Goal: Communication & Community: Answer question/provide support

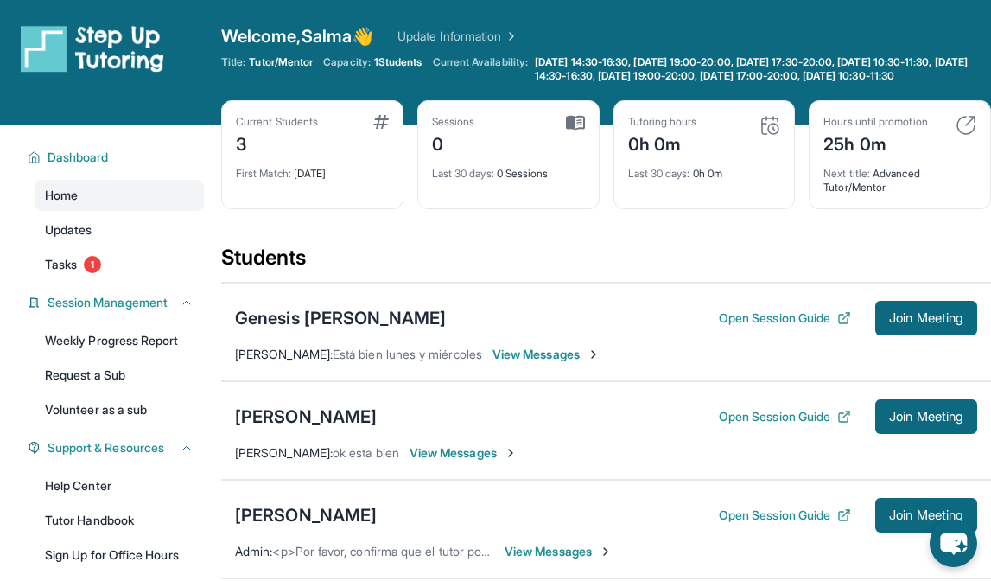
click at [531, 363] on span "View Messages" at bounding box center [546, 354] width 108 height 17
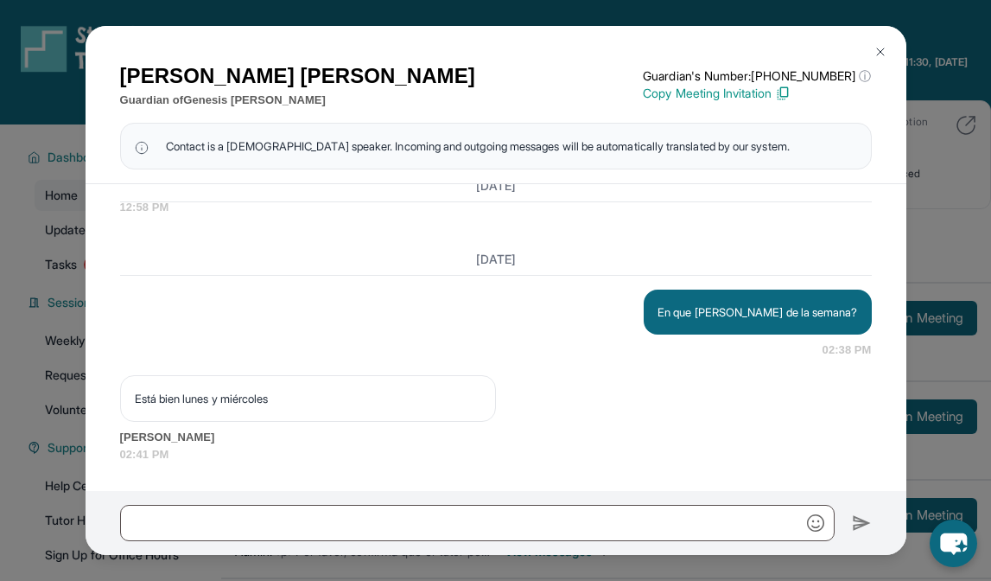
scroll to position [1783, 0]
click at [879, 45] on img at bounding box center [880, 52] width 14 height 14
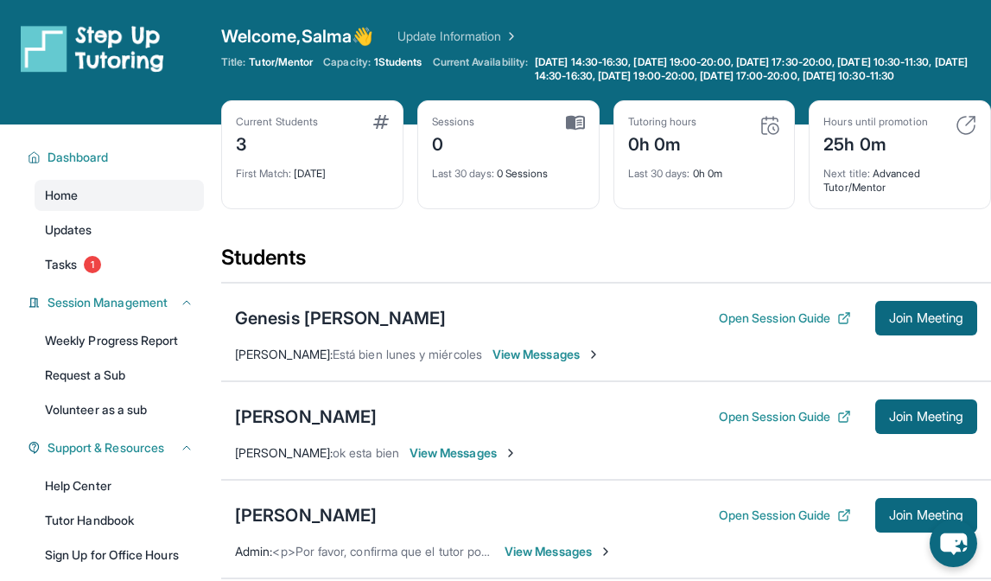
click at [425, 461] on span "View Messages" at bounding box center [463, 452] width 108 height 17
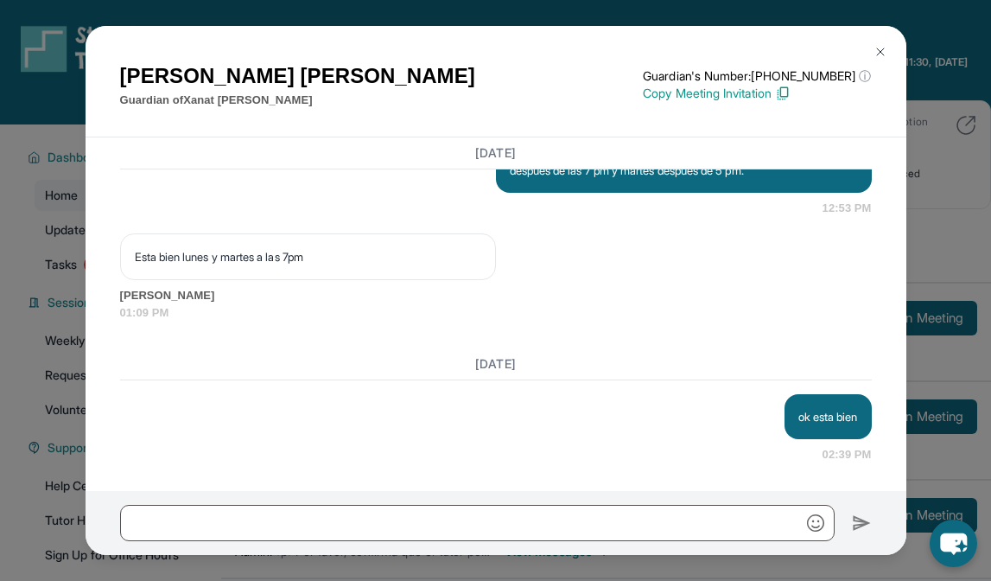
scroll to position [7, 0]
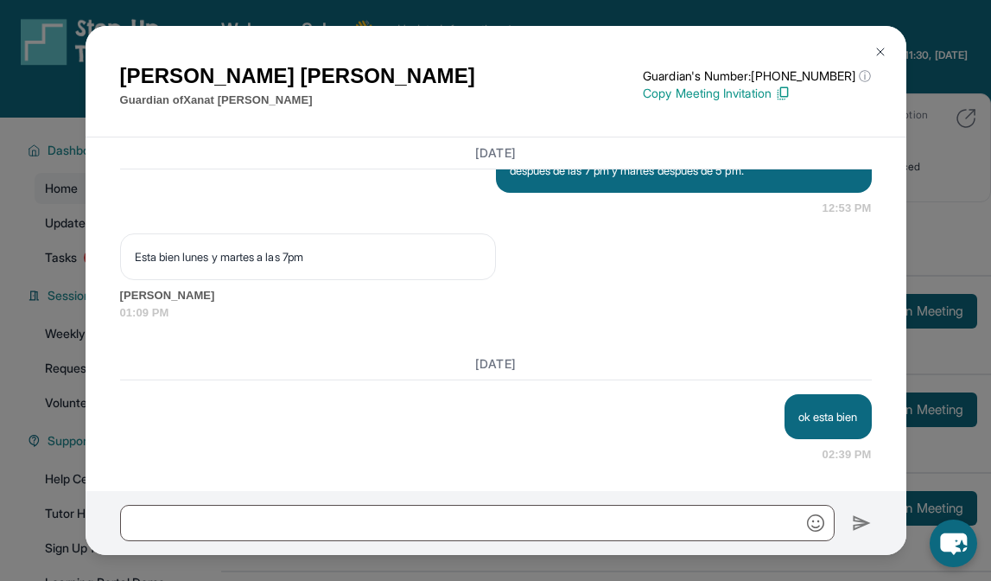
click at [883, 46] on img at bounding box center [880, 52] width 14 height 14
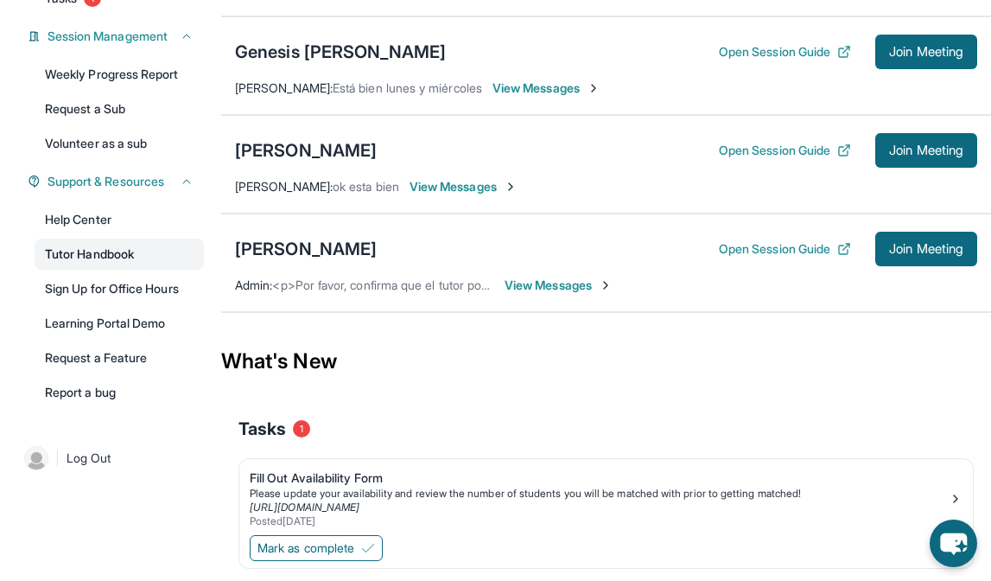
scroll to position [269, 0]
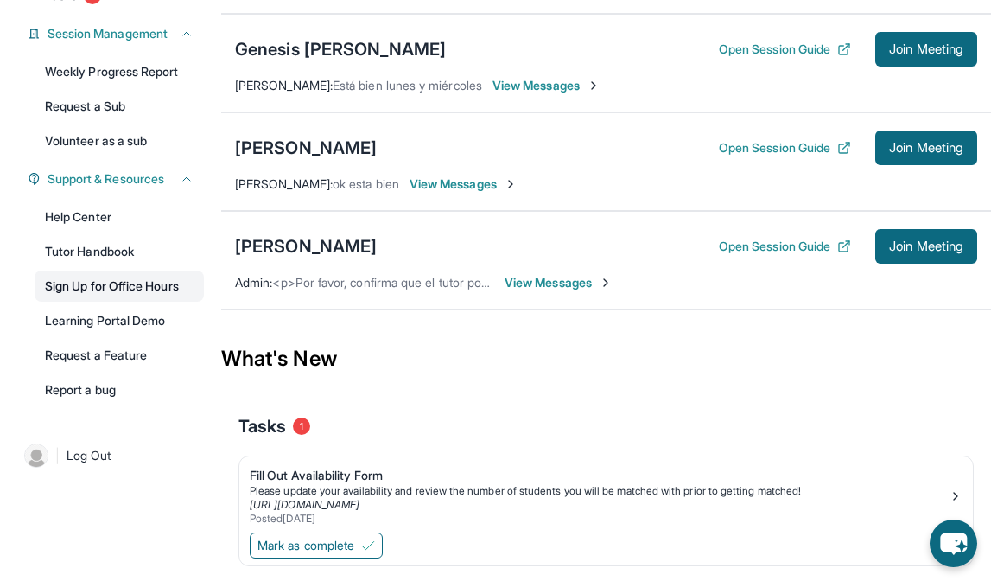
click at [122, 301] on link "Sign Up for Office Hours" at bounding box center [119, 285] width 169 height 31
click at [109, 225] on link "Help Center" at bounding box center [119, 216] width 169 height 31
click at [536, 94] on span "View Messages" at bounding box center [546, 85] width 108 height 17
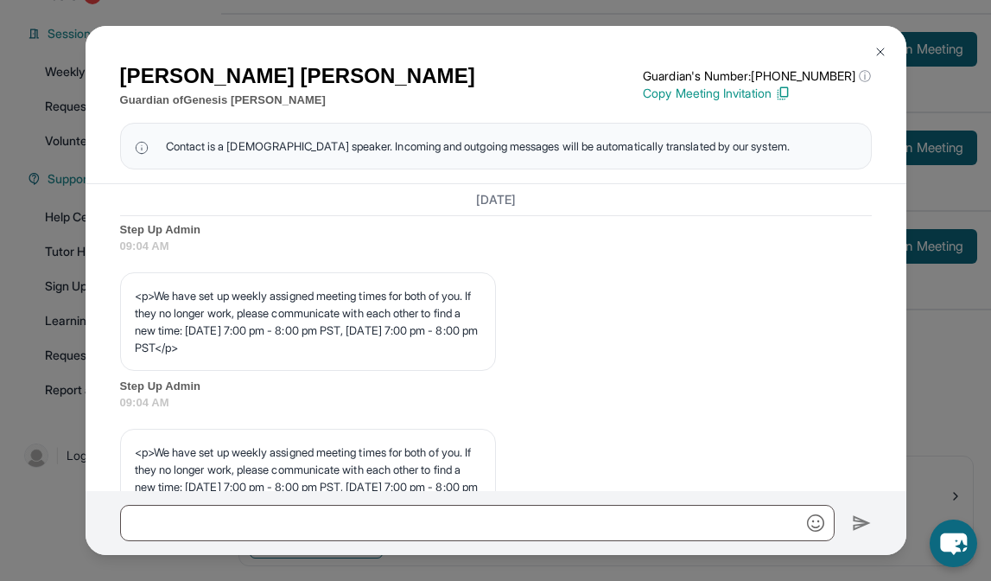
scroll to position [770, 0]
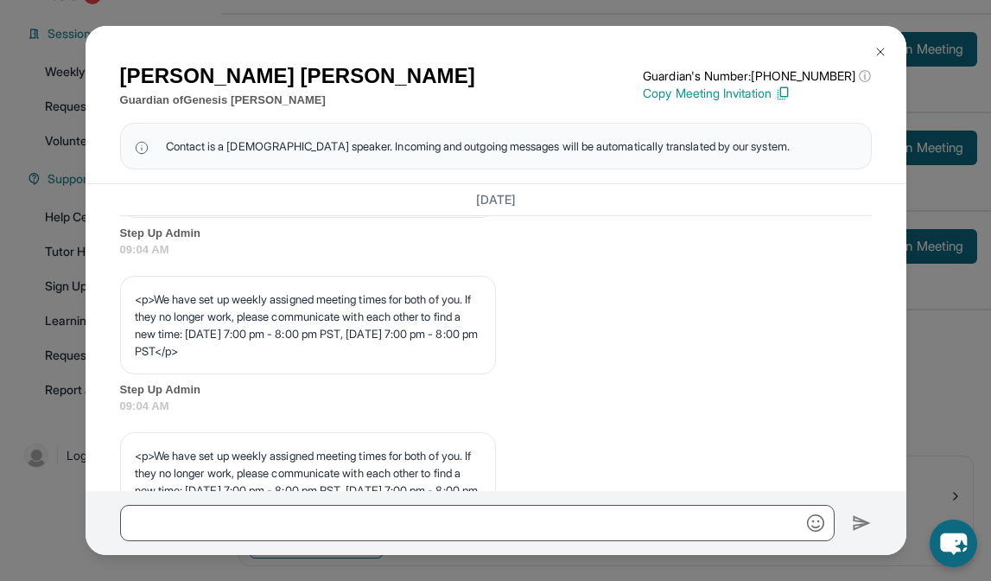
click at [875, 54] on img at bounding box center [880, 52] width 14 height 14
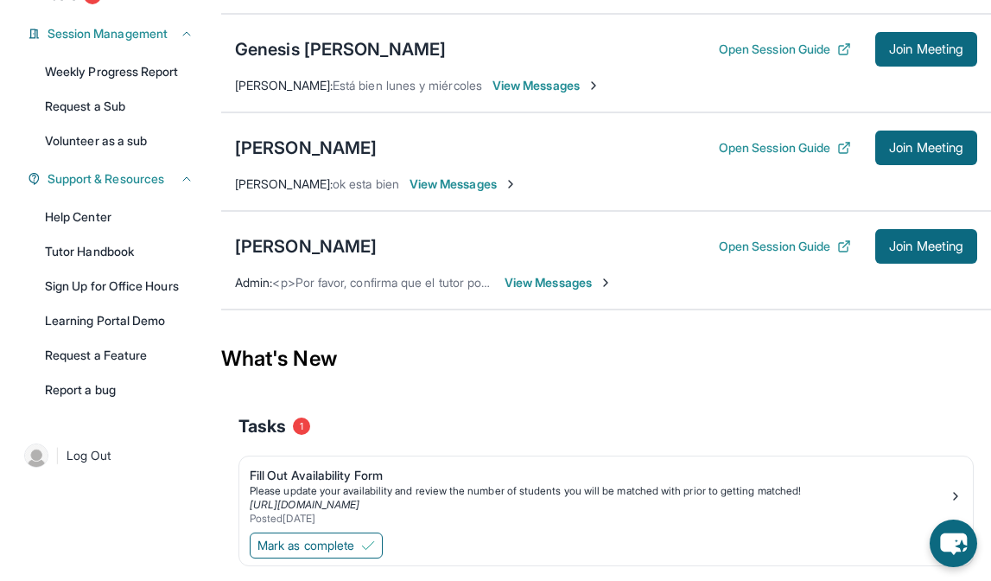
click at [420, 193] on span "View Messages" at bounding box center [463, 183] width 108 height 17
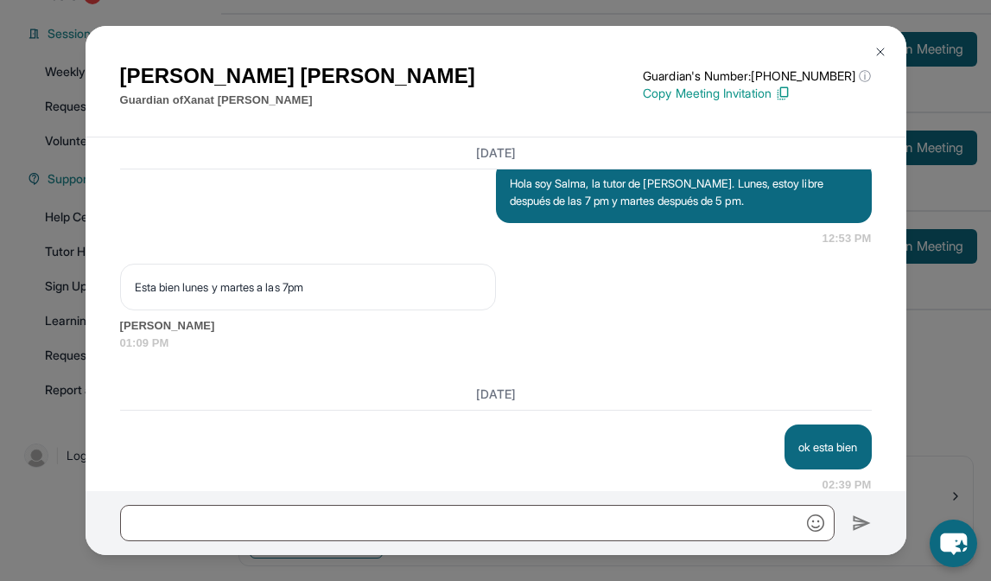
scroll to position [1367, 0]
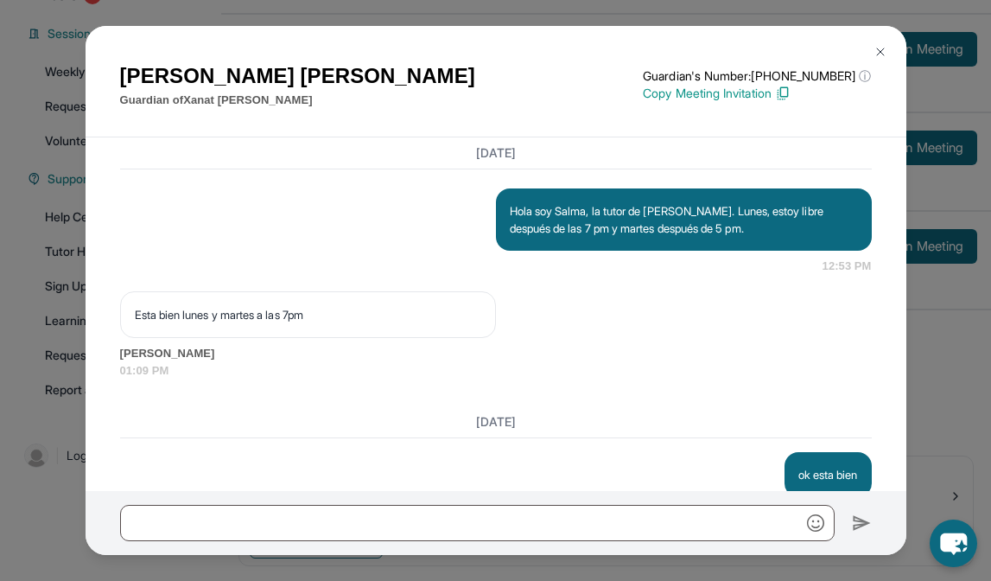
click at [872, 56] on button at bounding box center [880, 52] width 35 height 35
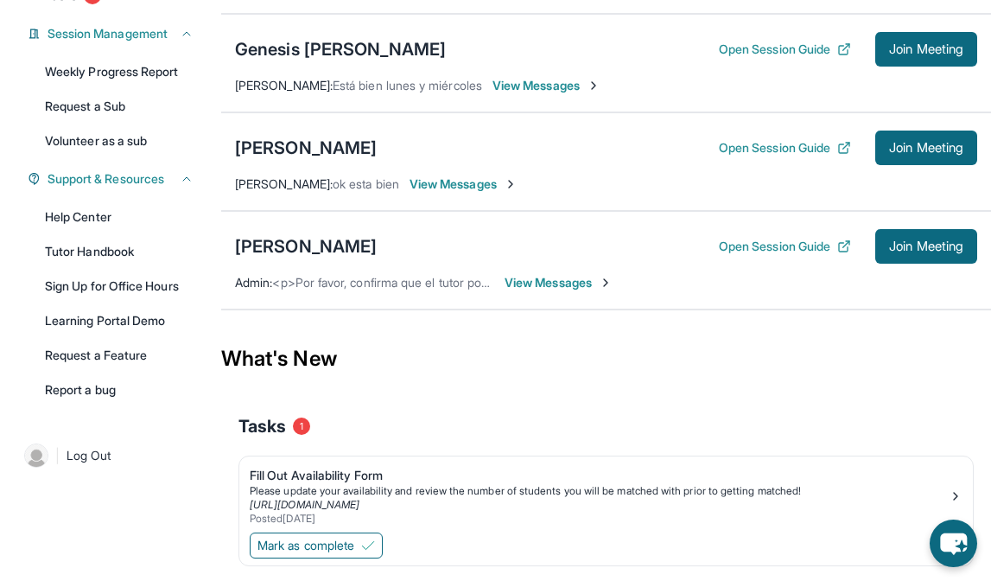
click at [545, 94] on span "View Messages" at bounding box center [546, 85] width 108 height 17
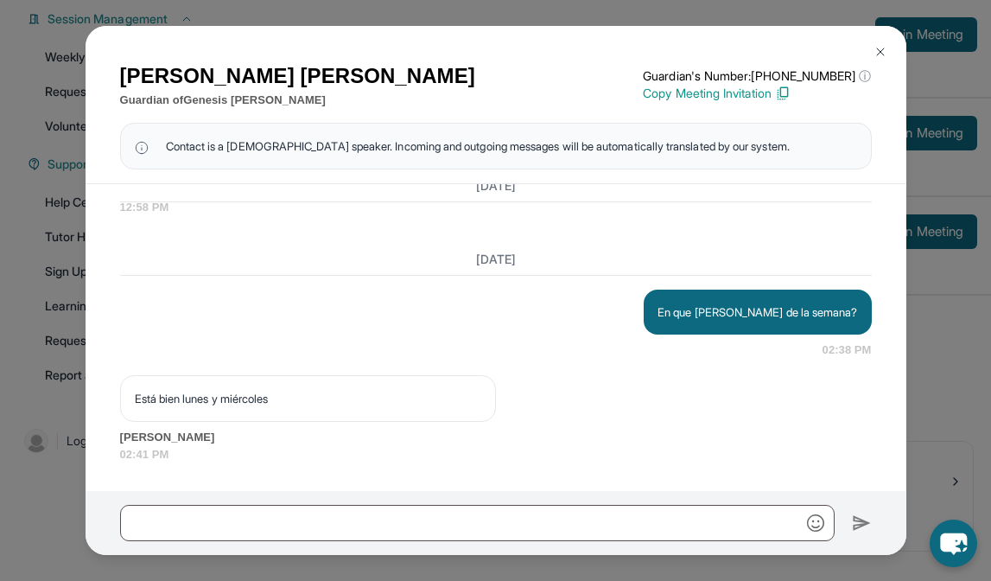
scroll to position [284, 0]
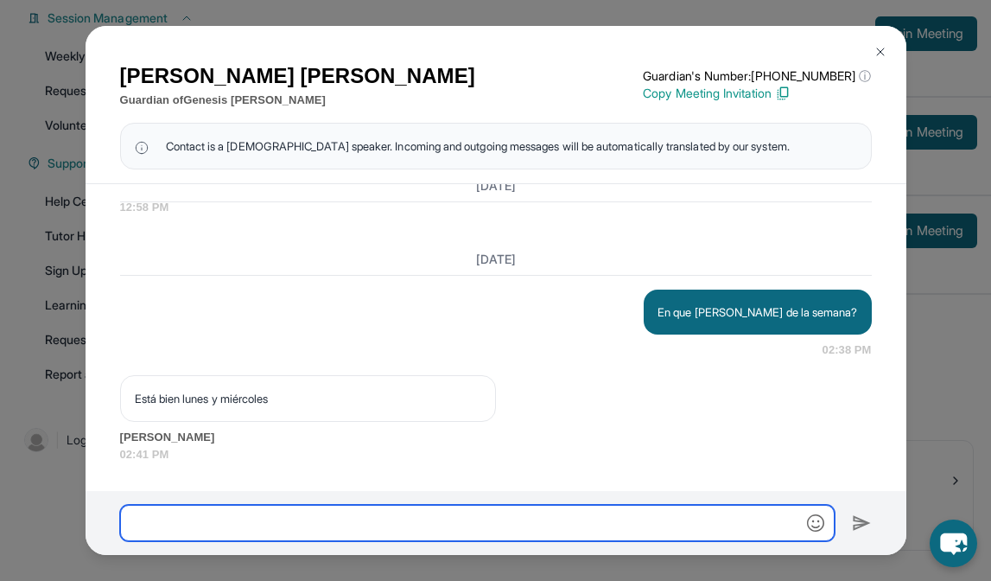
click at [338, 523] on input "text" at bounding box center [477, 523] width 714 height 36
click at [422, 520] on input "**********" at bounding box center [477, 523] width 714 height 36
click at [409, 521] on input "**********" at bounding box center [477, 523] width 714 height 36
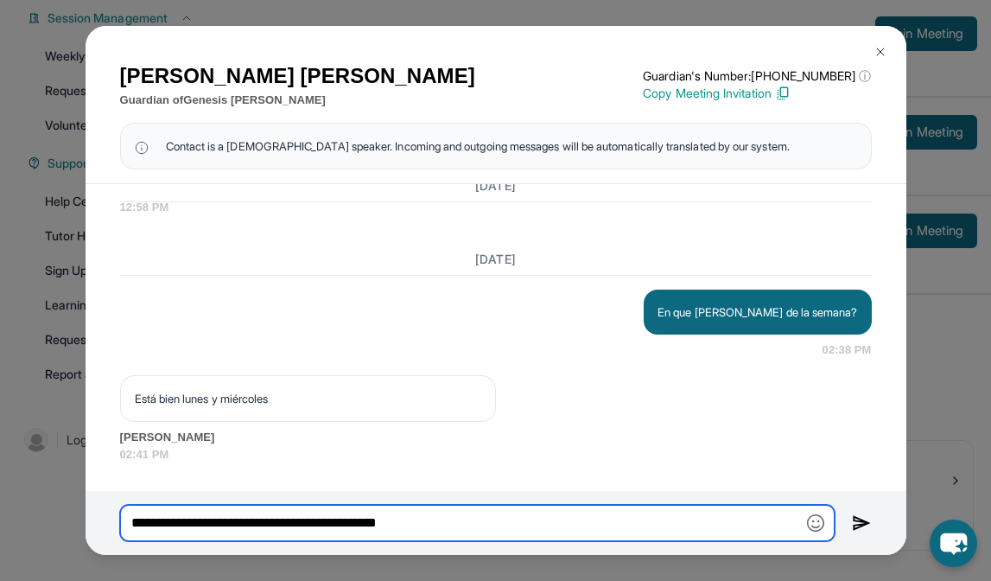
click at [457, 522] on input "**********" at bounding box center [477, 523] width 714 height 36
drag, startPoint x: 580, startPoint y: 524, endPoint x: 670, endPoint y: 524, distance: 90.7
click at [670, 524] on input "**********" at bounding box center [477, 523] width 714 height 36
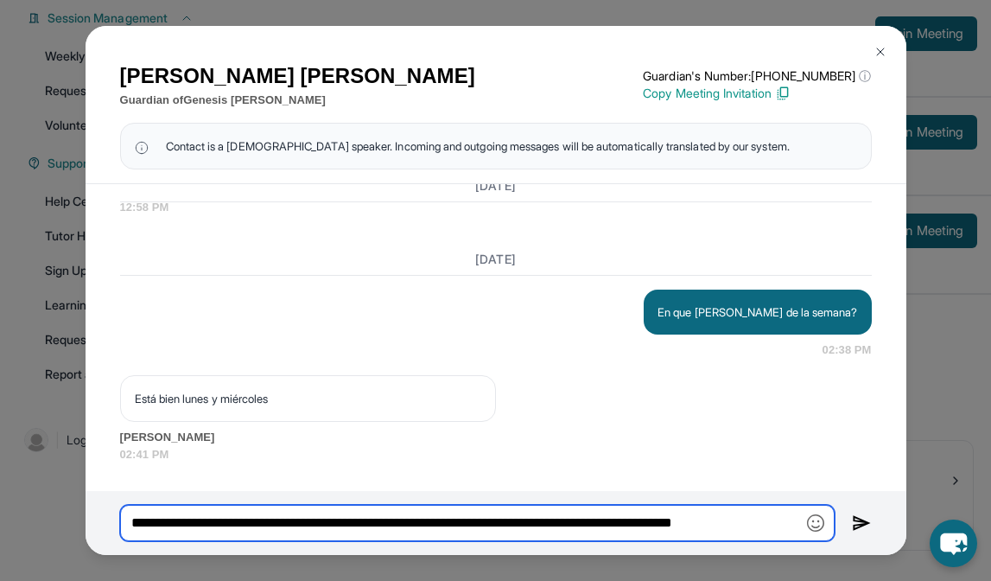
scroll to position [0, 23]
click at [753, 523] on input "**********" at bounding box center [477, 523] width 714 height 36
type input "**********"
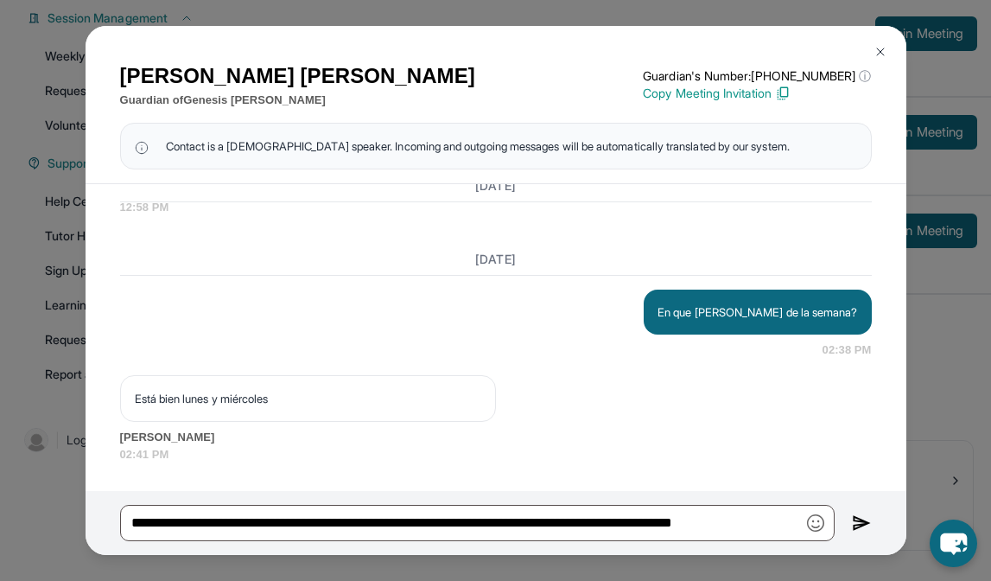
click at [855, 521] on img at bounding box center [862, 522] width 20 height 21
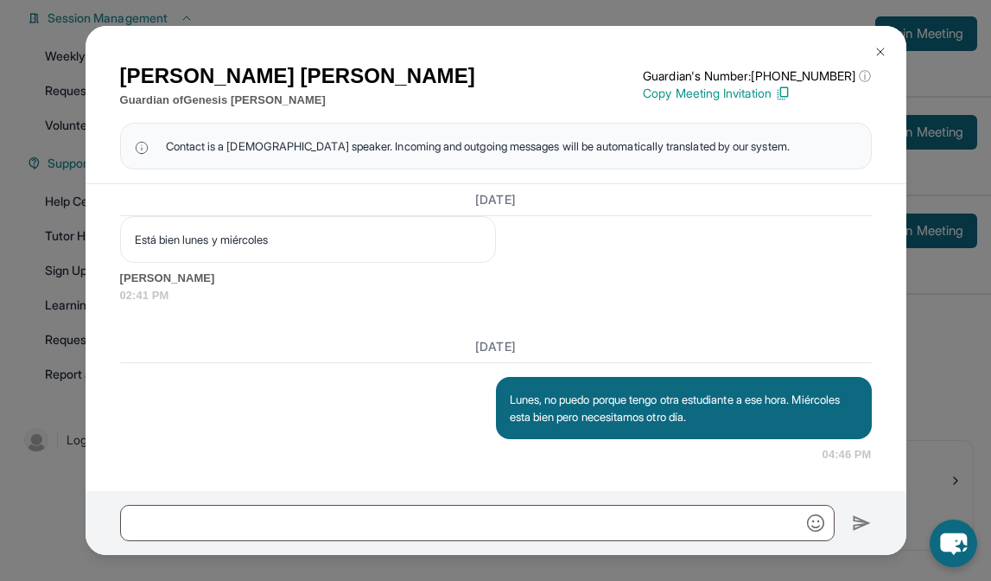
scroll to position [1942, 0]
click at [878, 54] on img at bounding box center [880, 52] width 14 height 14
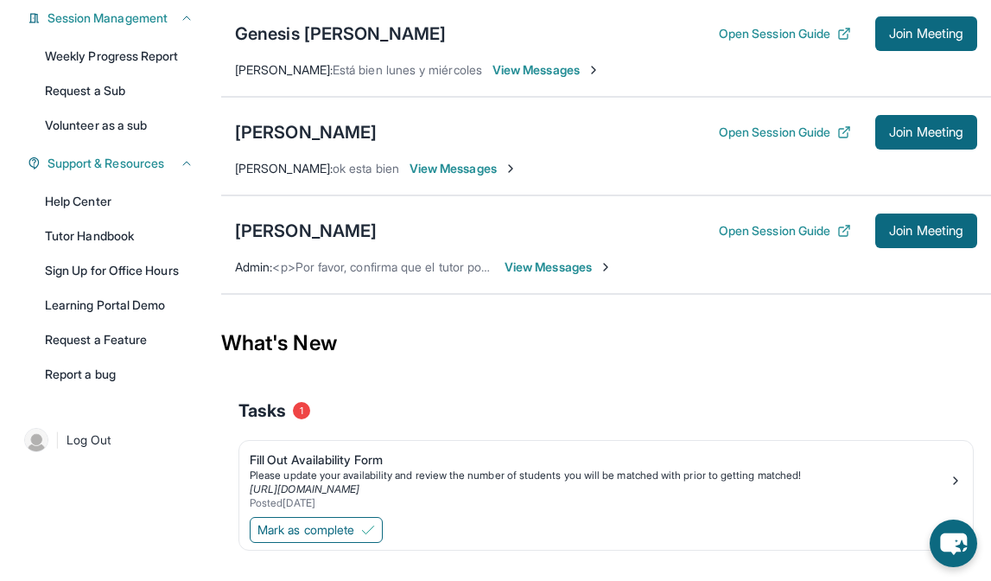
click at [559, 275] on span "View Messages" at bounding box center [559, 266] width 108 height 17
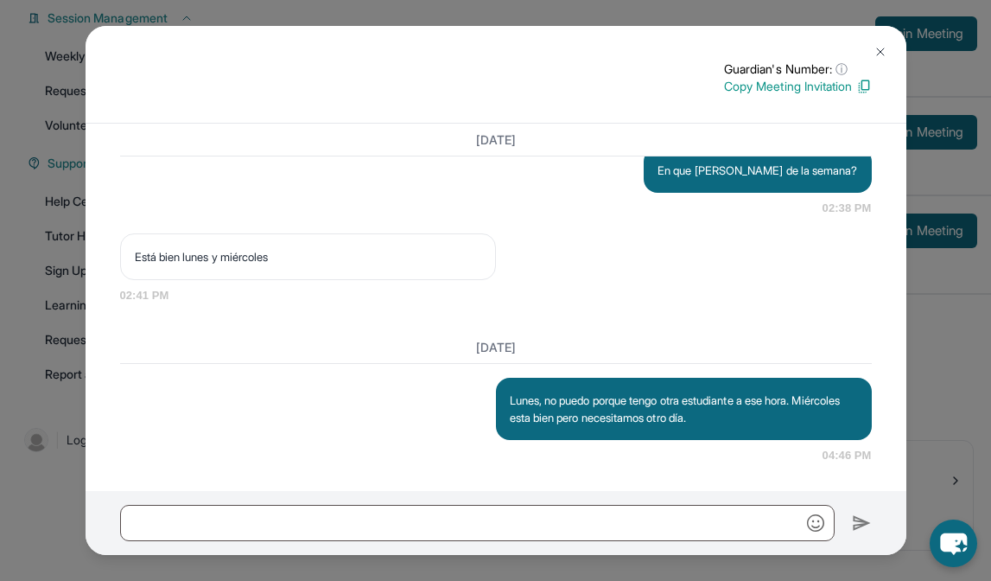
scroll to position [1815, 0]
click at [882, 50] on img at bounding box center [880, 52] width 14 height 14
